Goal: Find specific page/section: Find specific page/section

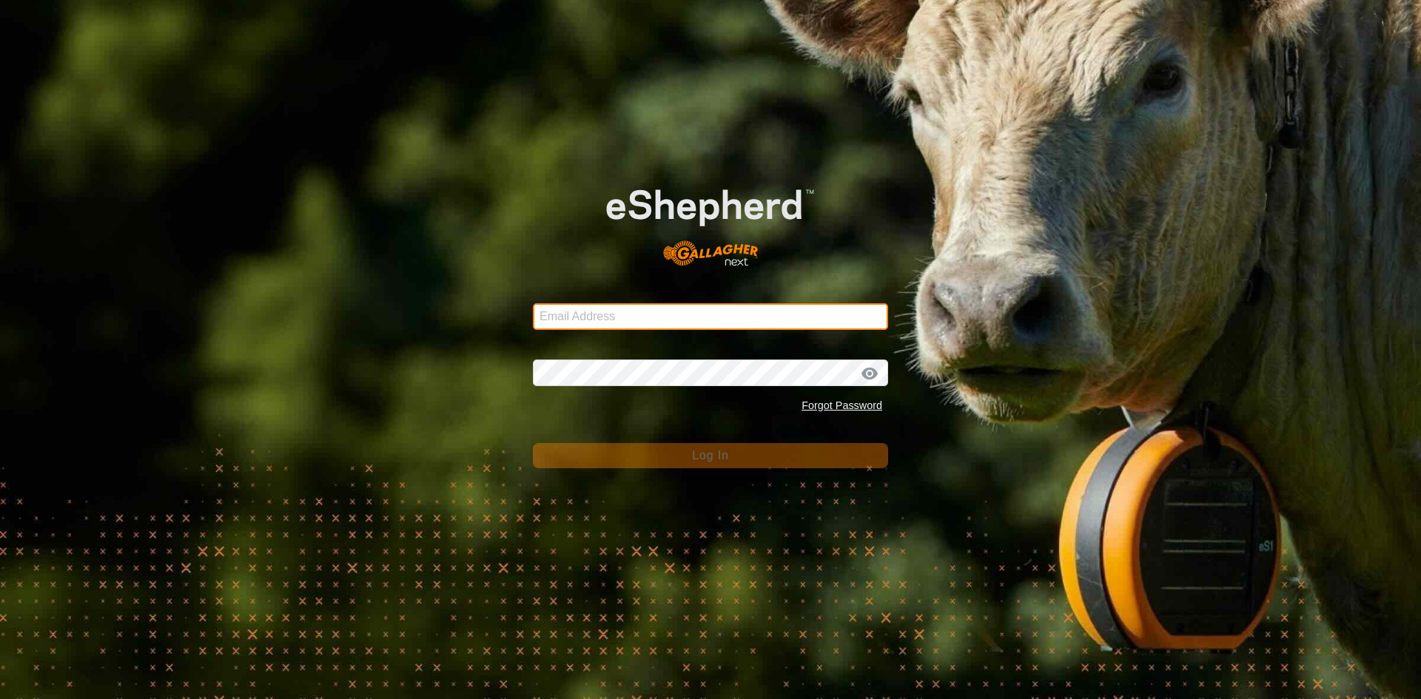
click at [619, 311] on input "Email Address" at bounding box center [710, 316] width 355 height 27
type input "[EMAIL_ADDRESS][DOMAIN_NAME]"
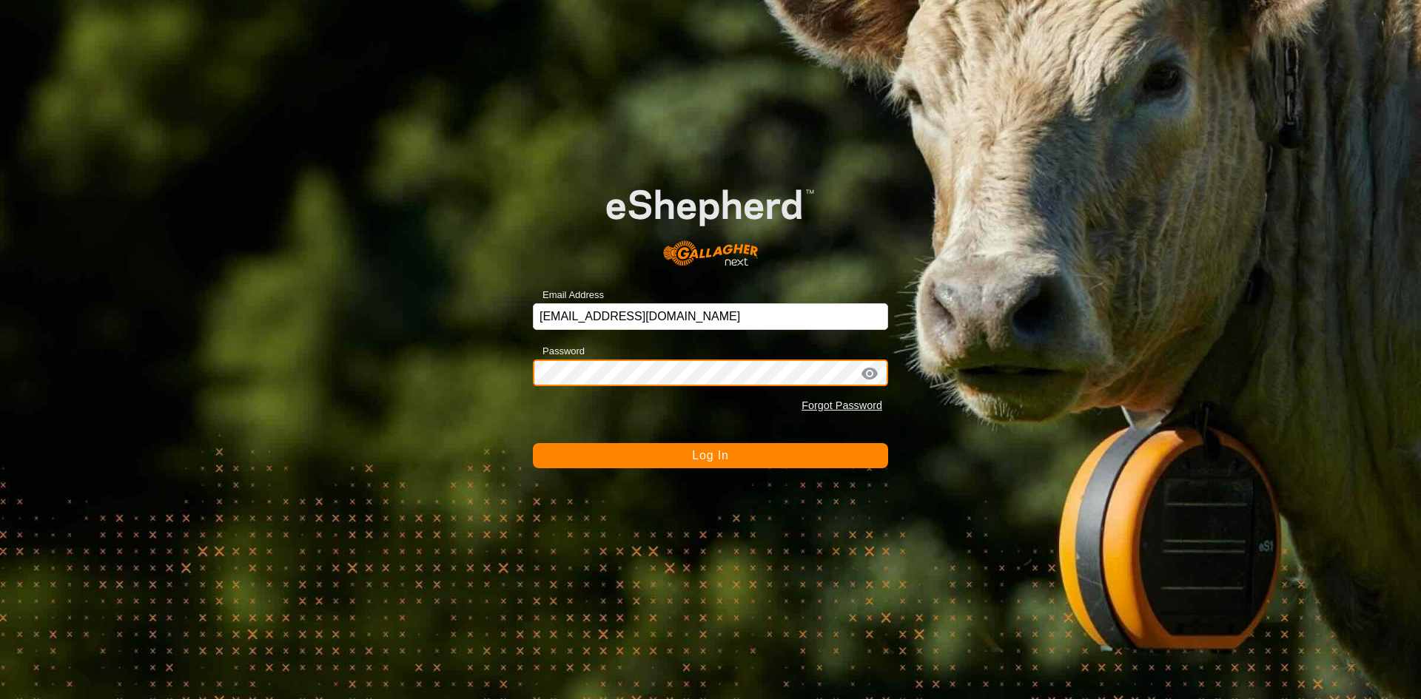
click at [533, 443] on button "Log In" at bounding box center [710, 455] width 355 height 25
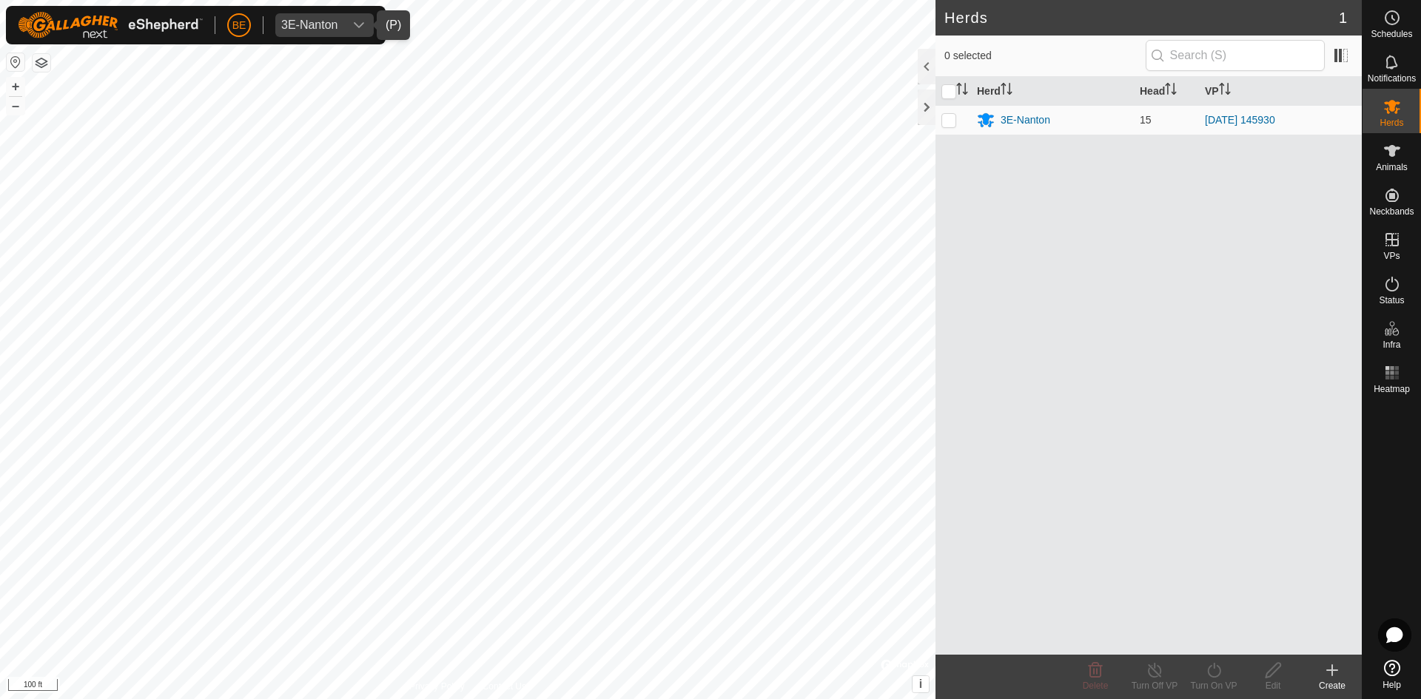
click at [320, 25] on div "3E-Nanton" at bounding box center [309, 25] width 57 height 12
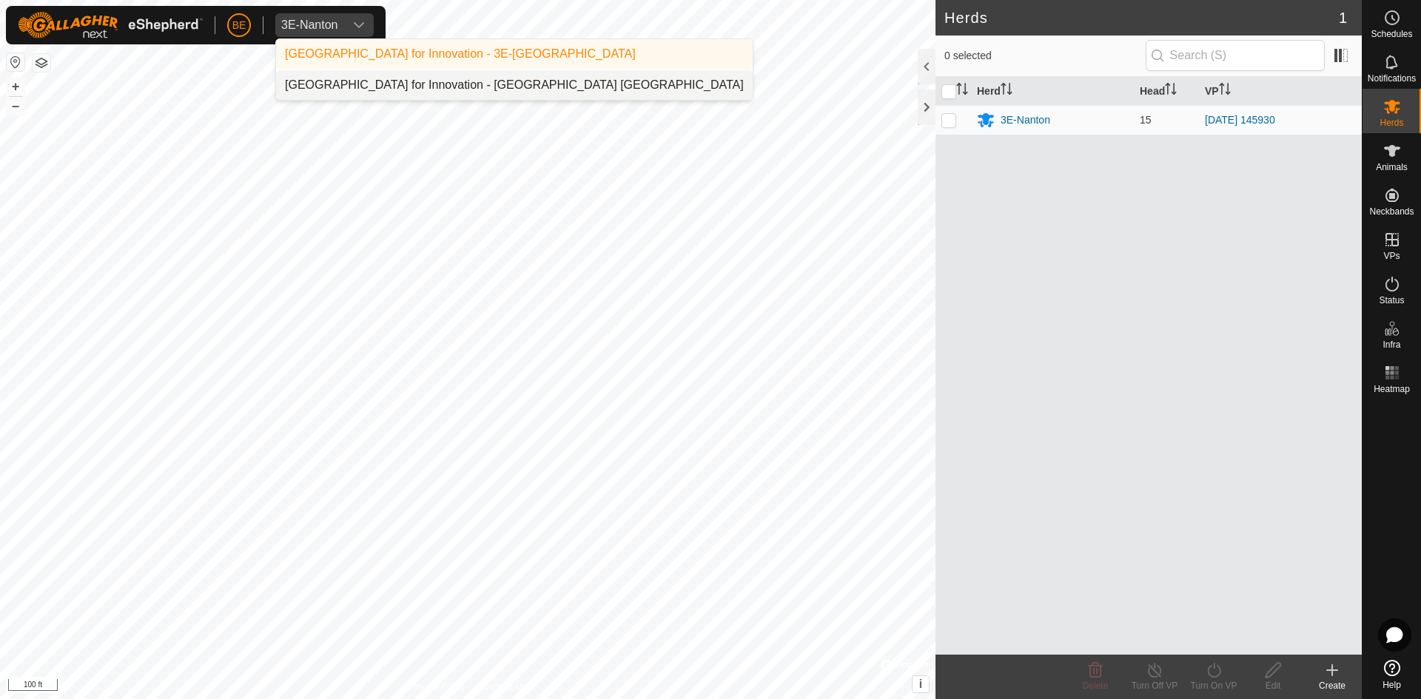
click at [395, 85] on li "[GEOGRAPHIC_DATA] for Innovation - [GEOGRAPHIC_DATA] [GEOGRAPHIC_DATA]" at bounding box center [514, 85] width 476 height 30
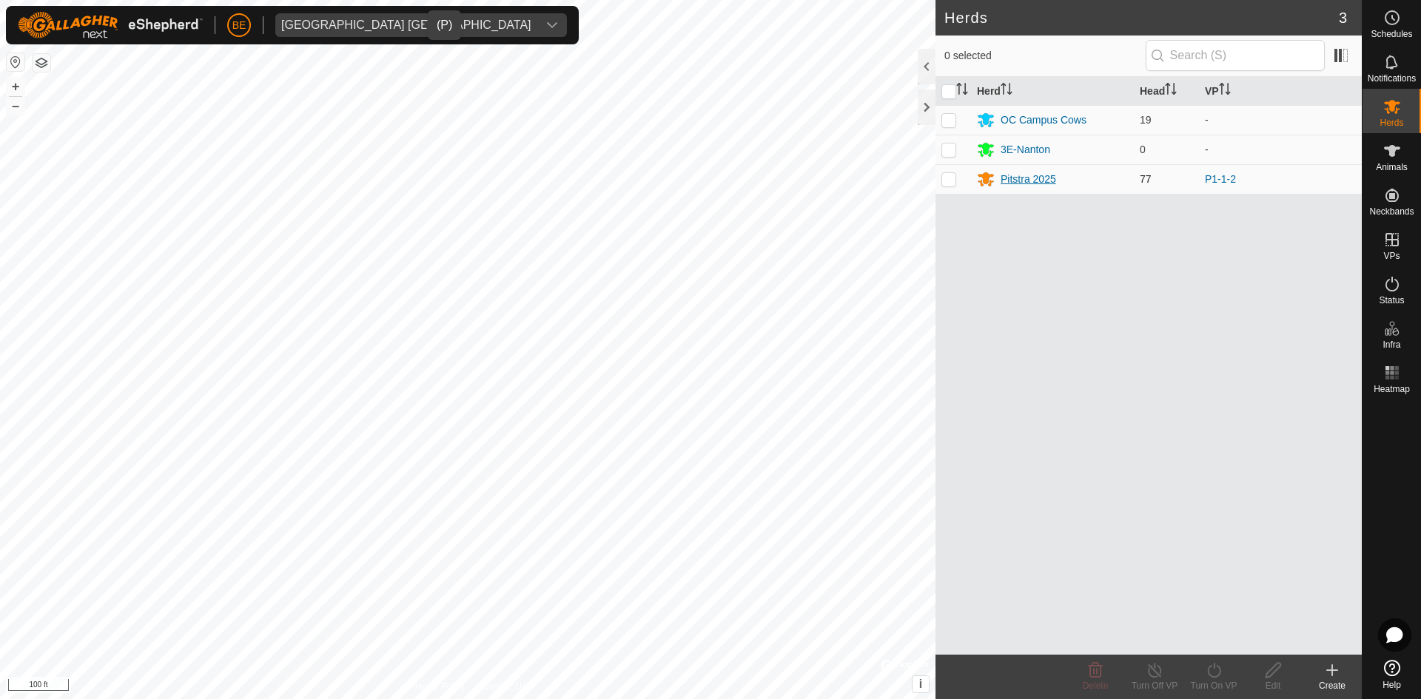
click at [1014, 173] on div "Pitstra 2025" at bounding box center [1027, 180] width 55 height 16
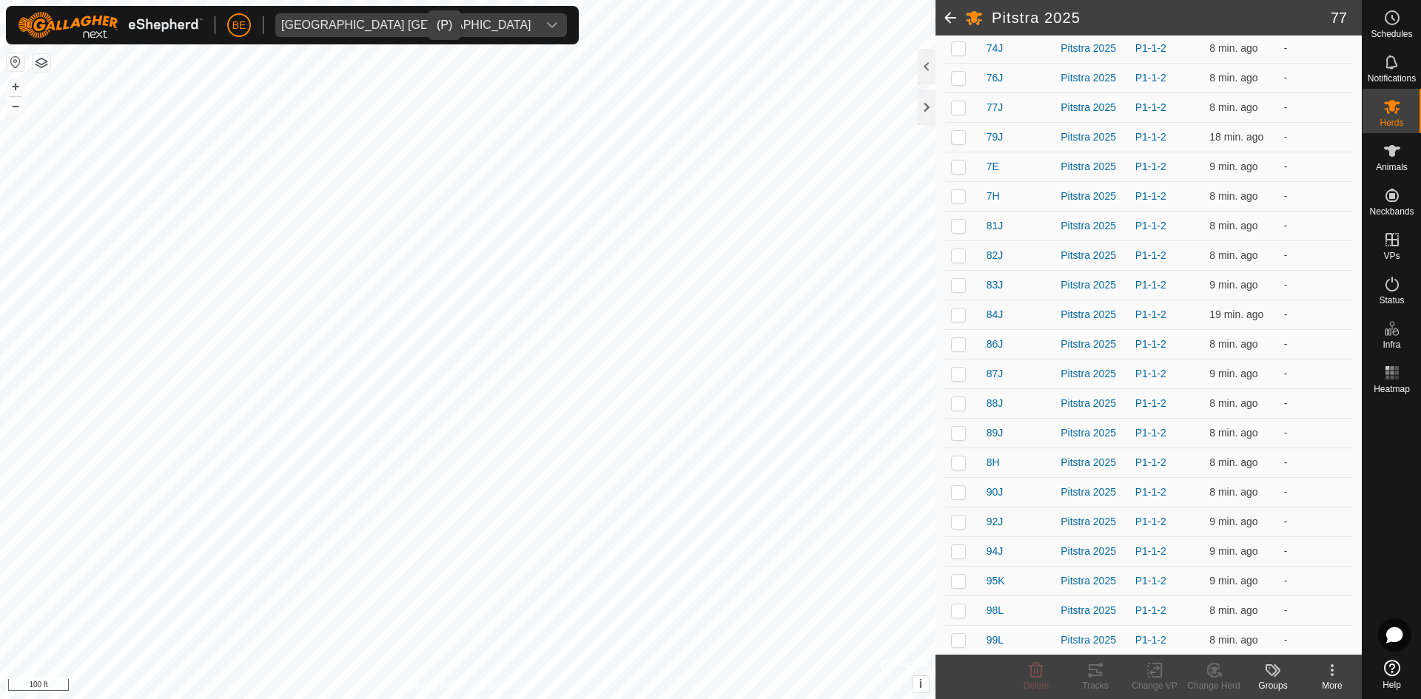
scroll to position [1863, 0]
